Goal: Task Accomplishment & Management: Use online tool/utility

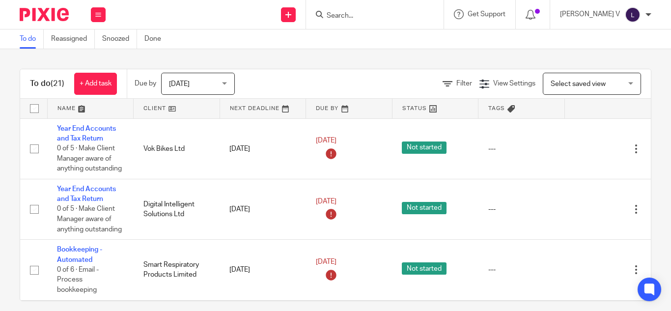
click at [550, 8] on div at bounding box center [533, 14] width 34 height 29
click at [535, 16] on icon at bounding box center [531, 15] width 10 height 10
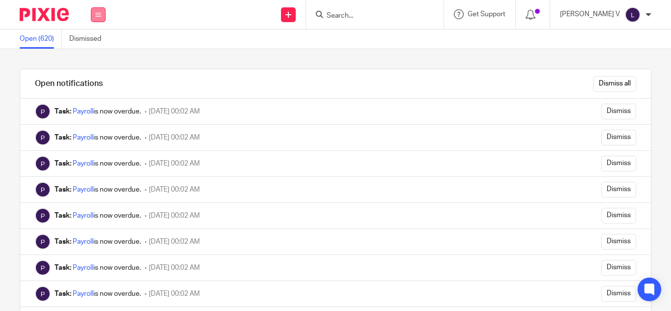
click at [101, 19] on button at bounding box center [98, 14] width 15 height 15
click at [101, 45] on link "Work" at bounding box center [93, 45] width 16 height 7
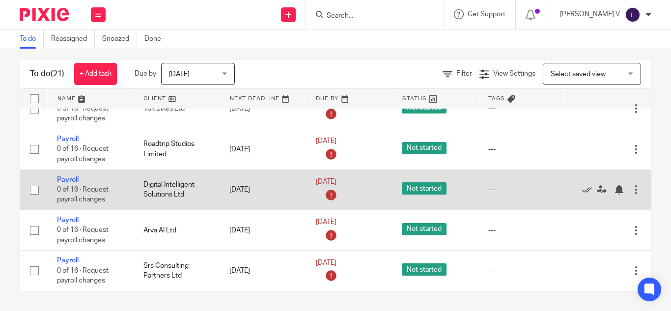
scroll to position [743, 0]
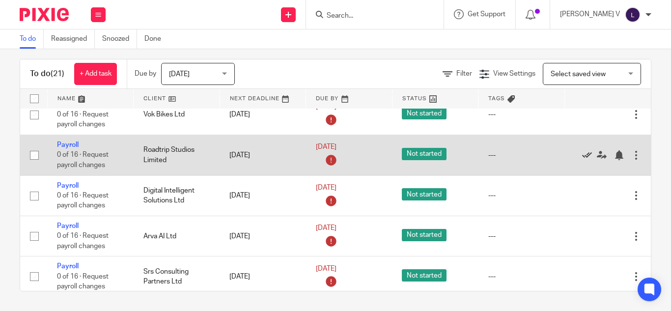
click at [585, 151] on icon at bounding box center [587, 155] width 10 height 10
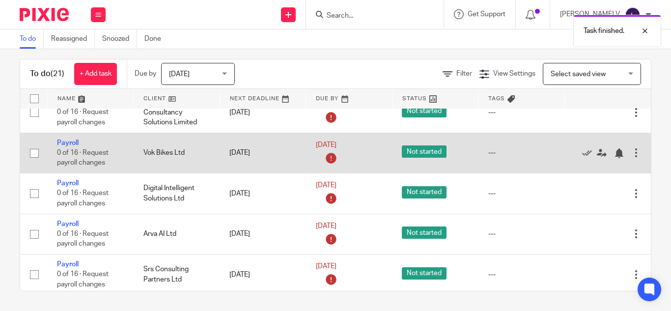
scroll to position [704, 0]
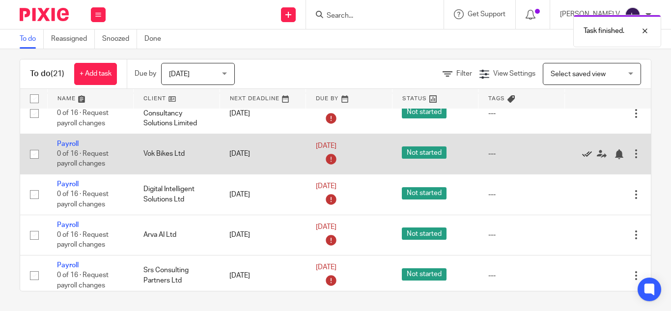
click at [585, 150] on icon at bounding box center [587, 154] width 10 height 10
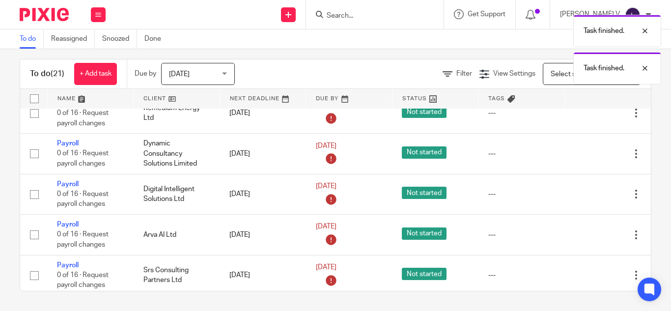
scroll to position [663, 0]
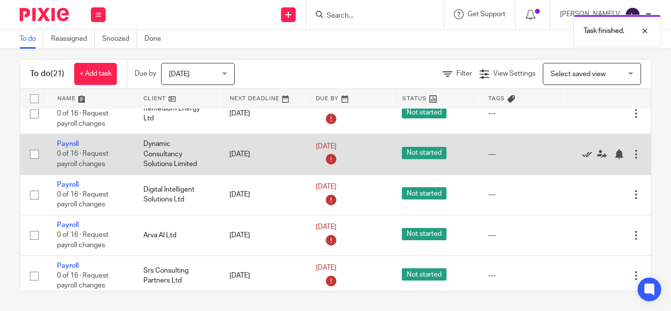
click at [584, 153] on icon at bounding box center [587, 154] width 10 height 10
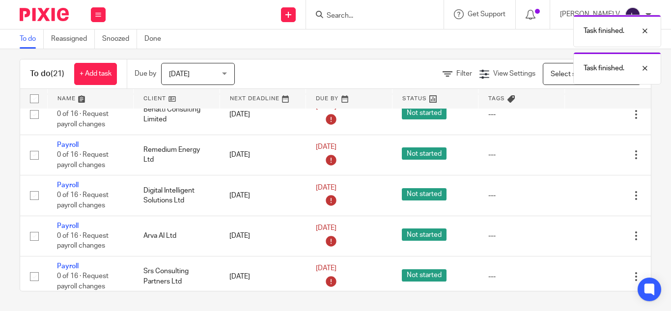
scroll to position [619, 0]
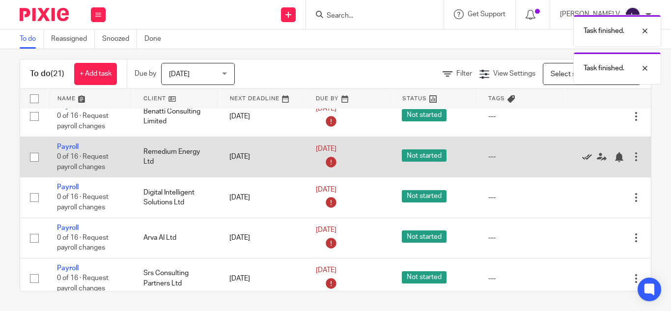
click at [585, 155] on icon at bounding box center [587, 157] width 10 height 10
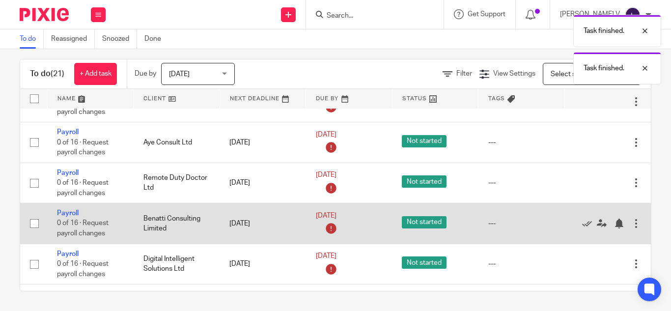
scroll to position [511, 0]
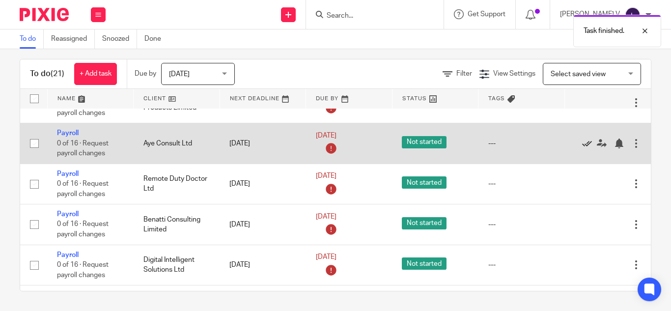
click at [585, 142] on icon at bounding box center [587, 144] width 10 height 10
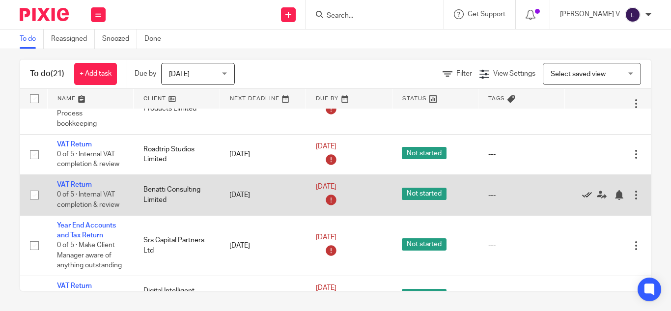
scroll to position [151, 0]
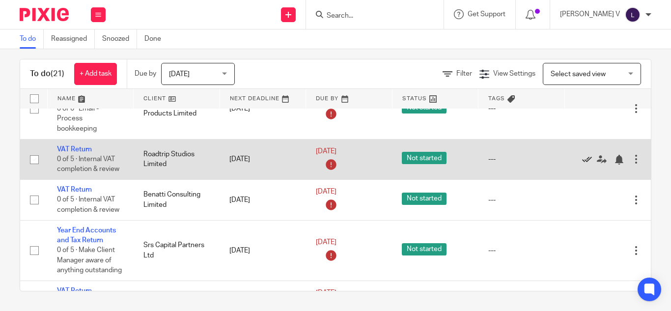
click at [586, 156] on icon at bounding box center [587, 160] width 10 height 10
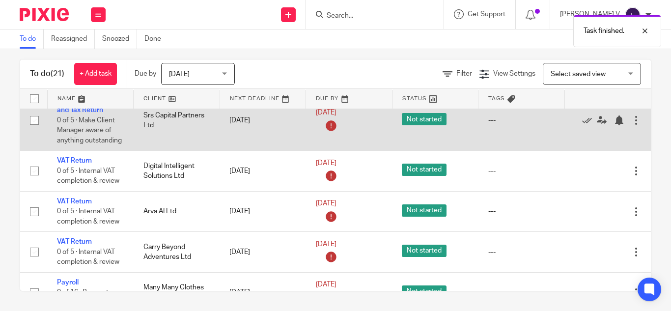
scroll to position [241, 0]
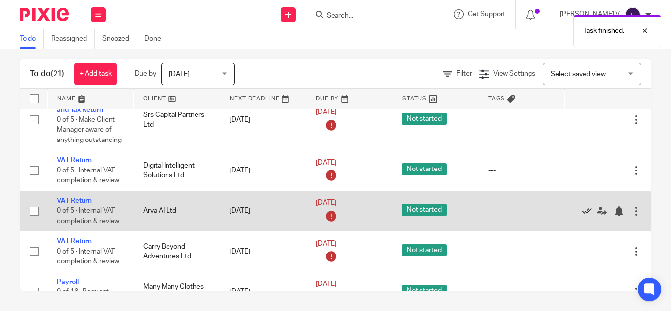
click at [584, 208] on icon at bounding box center [587, 211] width 10 height 10
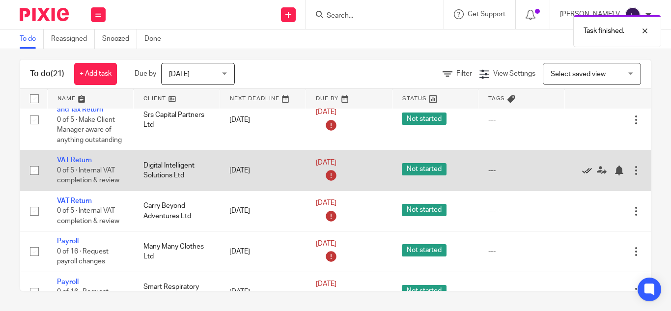
click at [585, 172] on icon at bounding box center [587, 171] width 10 height 10
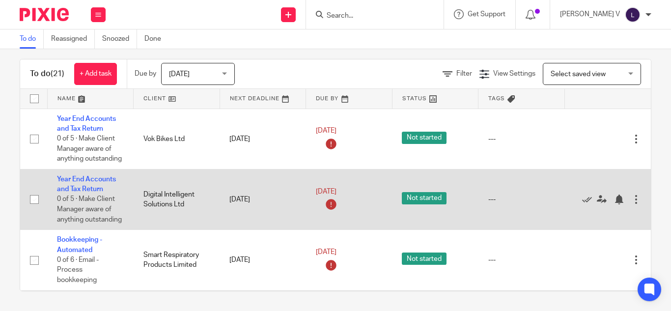
scroll to position [0, 0]
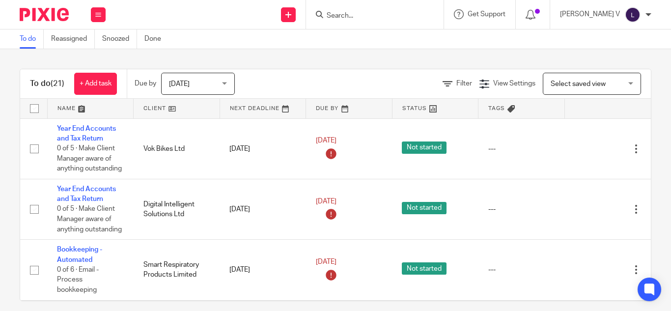
click at [374, 16] on input "Search" at bounding box center [370, 16] width 88 height 9
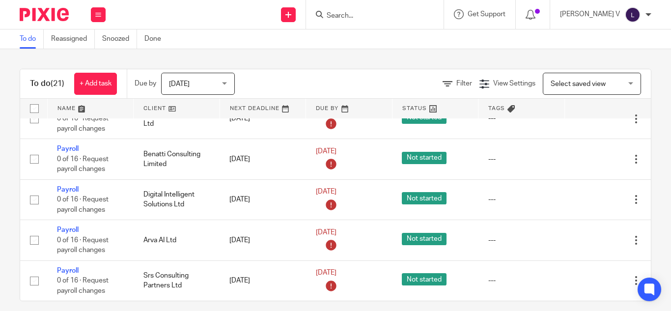
scroll to position [432, 2]
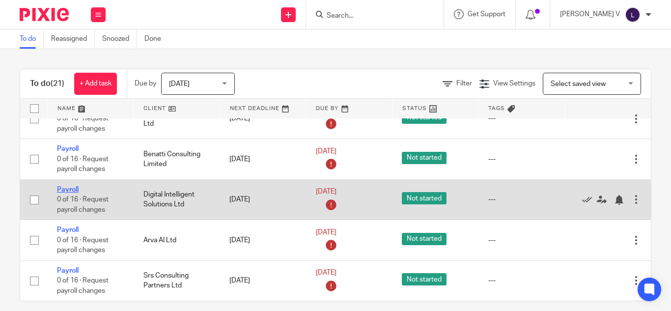
click at [73, 186] on link "Payroll" at bounding box center [68, 189] width 22 height 7
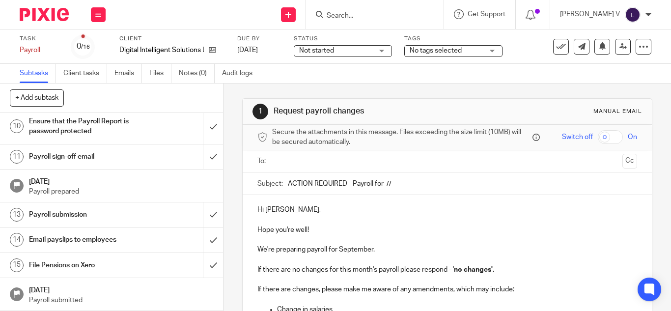
scroll to position [286, 0]
click at [57, 210] on h1 "Payroll submission" at bounding box center [84, 214] width 110 height 15
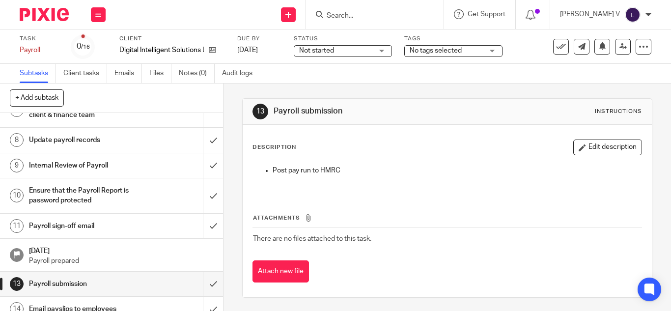
scroll to position [207, 0]
click at [68, 208] on h1 "Ensure that the Payroll Report is password protected" at bounding box center [84, 195] width 110 height 25
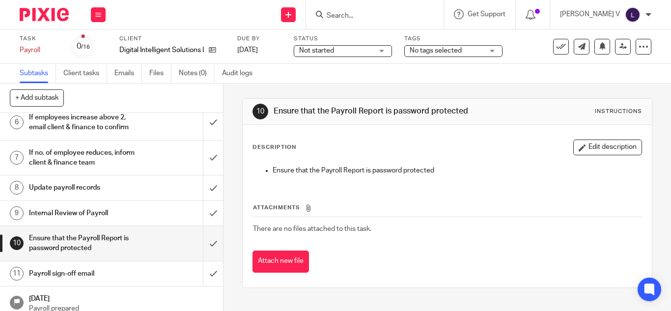
scroll to position [160, 0]
click at [73, 279] on h1 "Payroll sign-off email" at bounding box center [84, 273] width 110 height 15
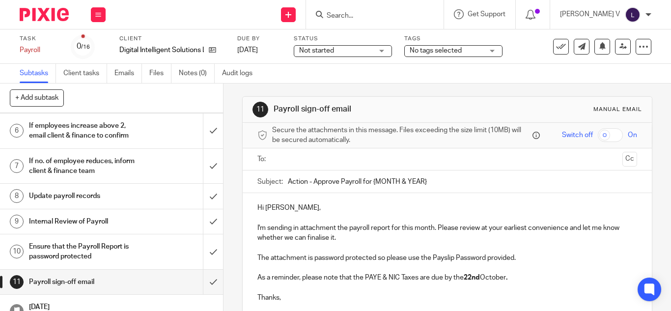
scroll to position [151, 0]
click at [202, 289] on input "submit" at bounding box center [111, 281] width 223 height 25
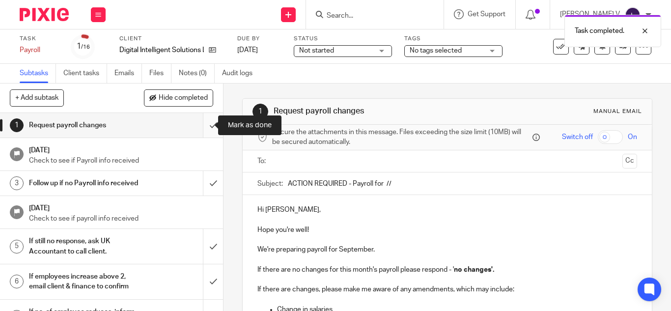
click at [205, 123] on input "submit" at bounding box center [111, 125] width 223 height 25
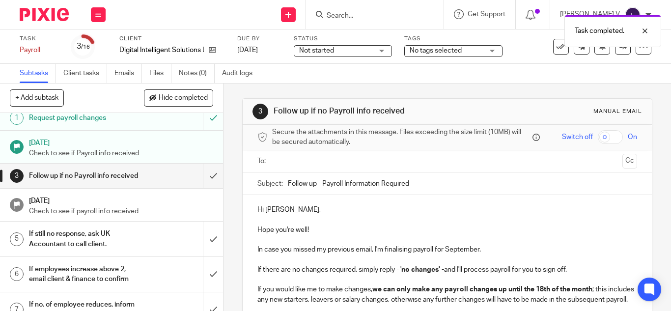
scroll to position [9, 0]
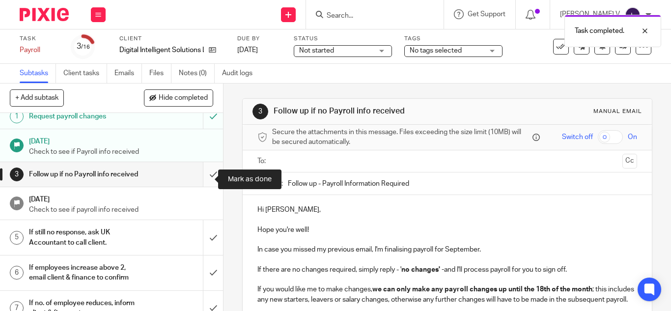
click at [203, 182] on input "submit" at bounding box center [111, 174] width 223 height 25
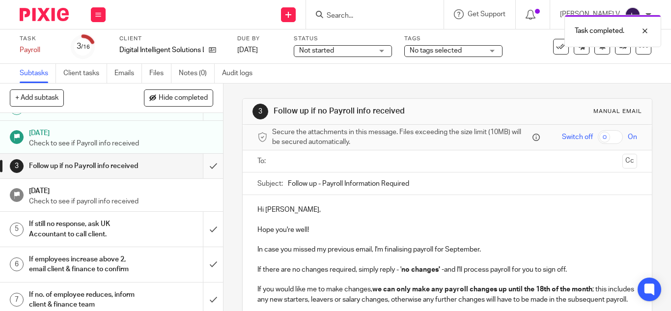
scroll to position [20, 0]
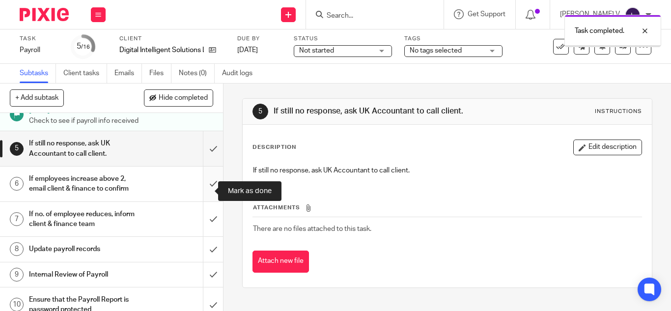
scroll to position [101, 0]
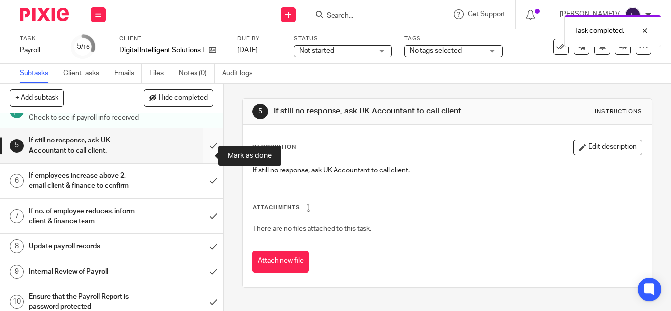
click at [203, 155] on input "submit" at bounding box center [111, 145] width 223 height 35
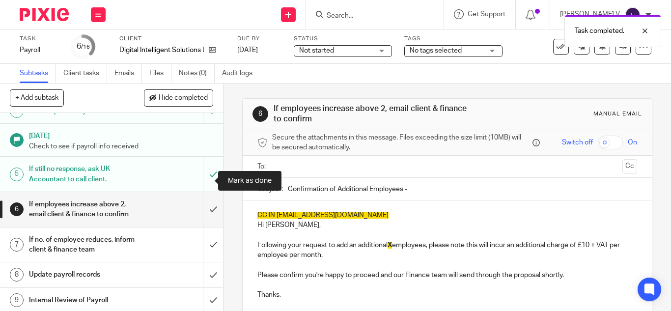
scroll to position [142, 0]
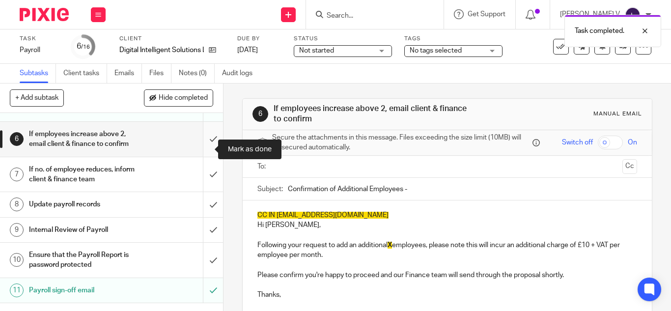
click at [204, 147] on input "submit" at bounding box center [111, 139] width 223 height 35
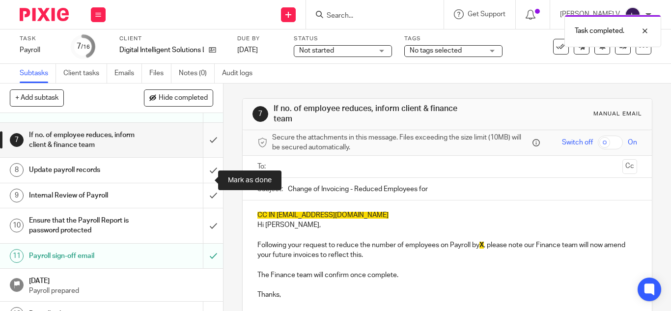
scroll to position [177, 0]
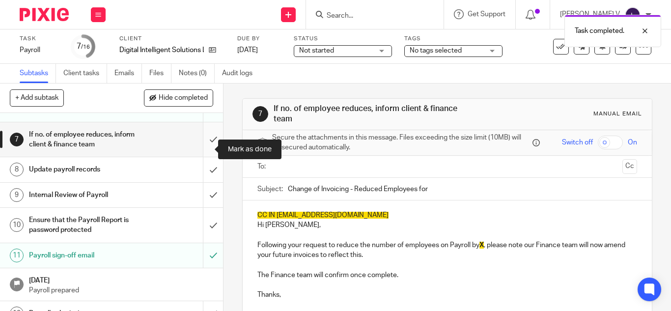
click at [204, 147] on input "submit" at bounding box center [111, 139] width 223 height 35
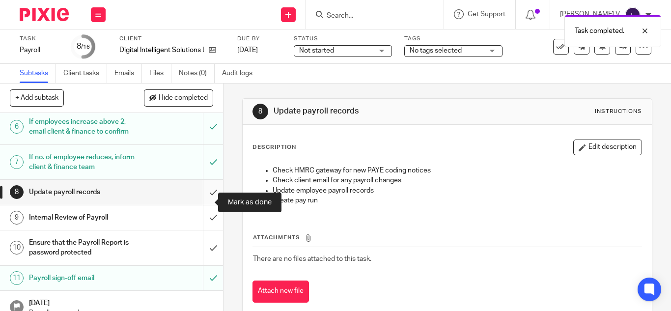
scroll to position [155, 0]
click at [201, 201] on input "submit" at bounding box center [111, 191] width 223 height 25
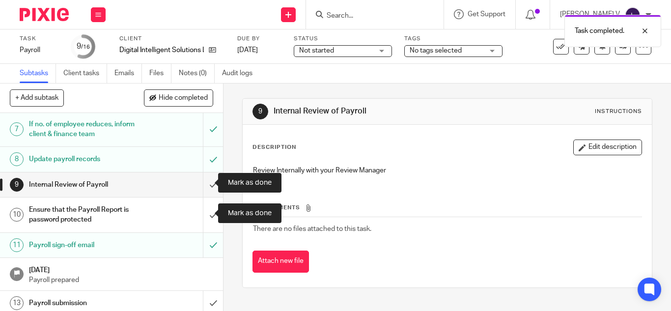
scroll to position [203, 0]
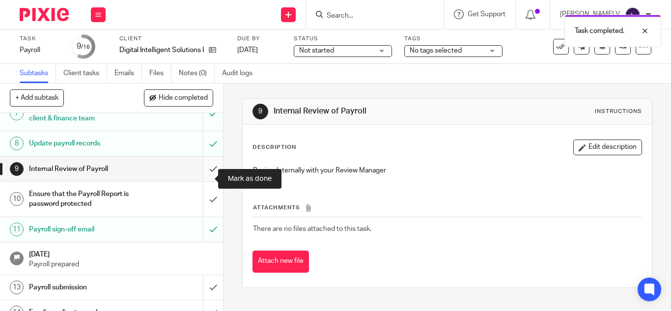
click at [205, 179] on input "submit" at bounding box center [111, 169] width 223 height 25
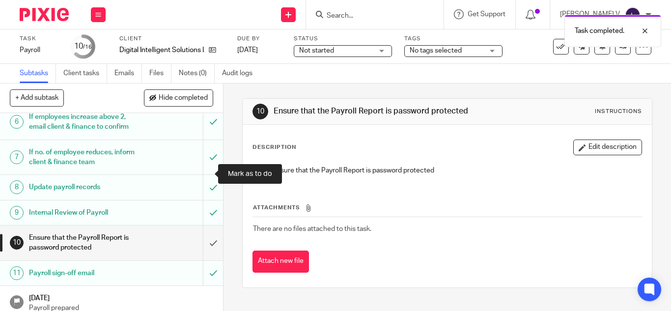
scroll to position [165, 0]
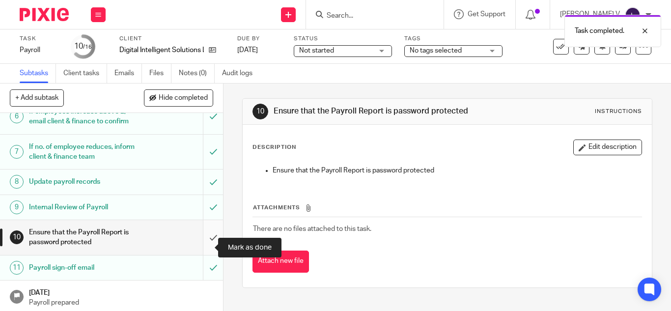
click at [204, 246] on input "submit" at bounding box center [111, 237] width 223 height 35
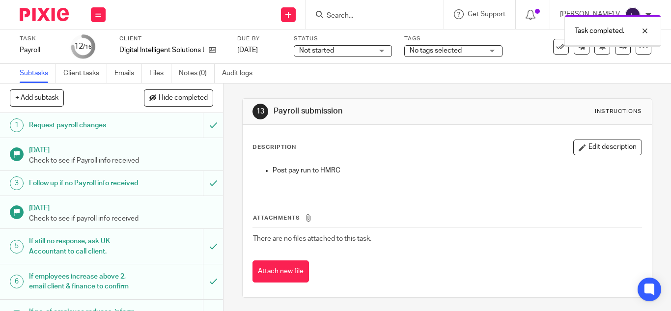
click at [144, 201] on h1 "[DATE]" at bounding box center [121, 207] width 185 height 12
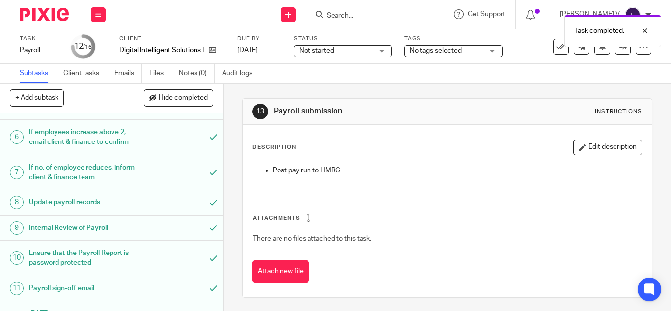
scroll to position [198, 0]
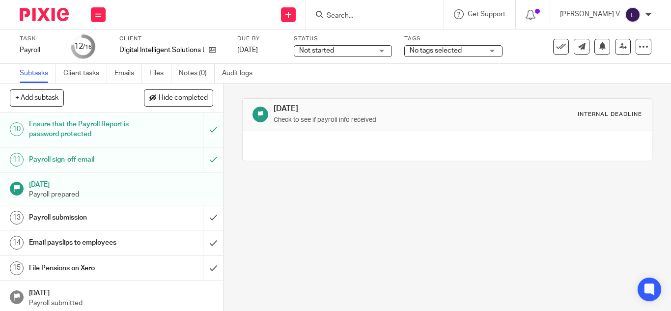
scroll to position [274, 0]
click at [58, 189] on h1 "[DATE]" at bounding box center [121, 183] width 185 height 12
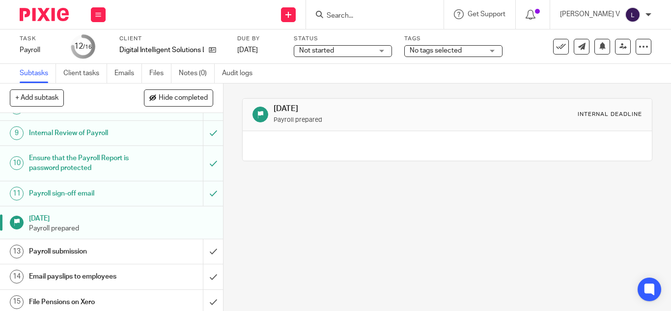
scroll to position [286, 0]
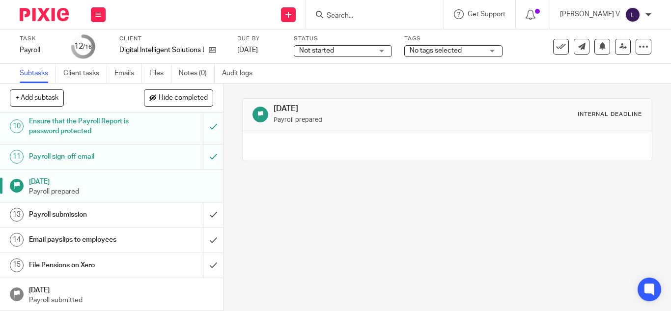
click at [57, 211] on h1 "Payroll submission" at bounding box center [84, 214] width 110 height 15
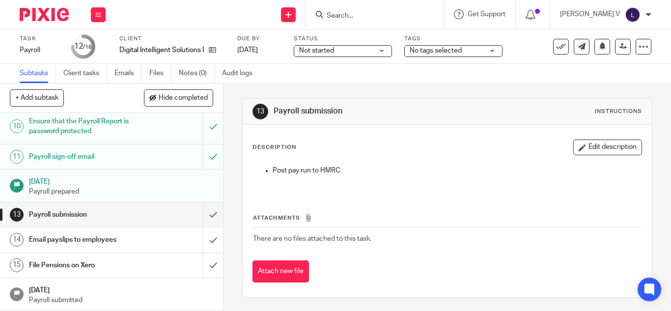
scroll to position [286, 0]
click at [69, 238] on h1 "Email payslips to employees" at bounding box center [84, 239] width 110 height 15
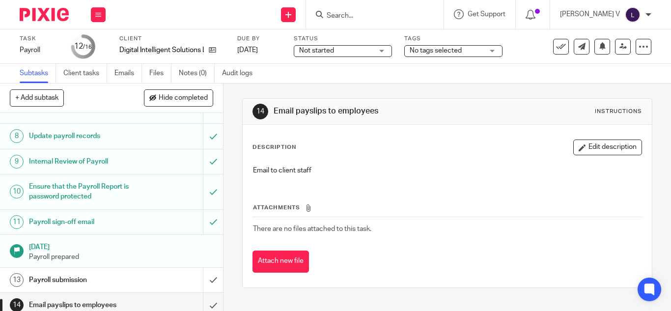
scroll to position [286, 0]
